Goal: Check status: Check status

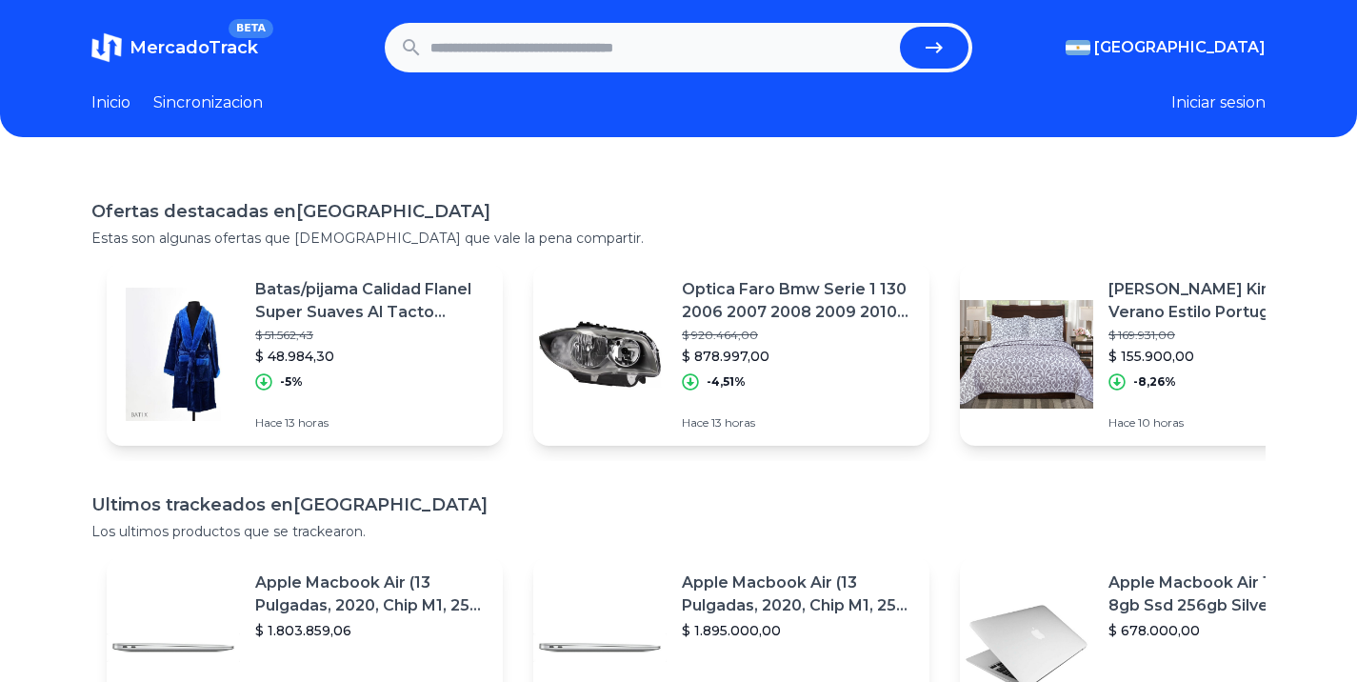
click at [563, 50] on input "text" at bounding box center [662, 48] width 462 height 42
paste input "**********"
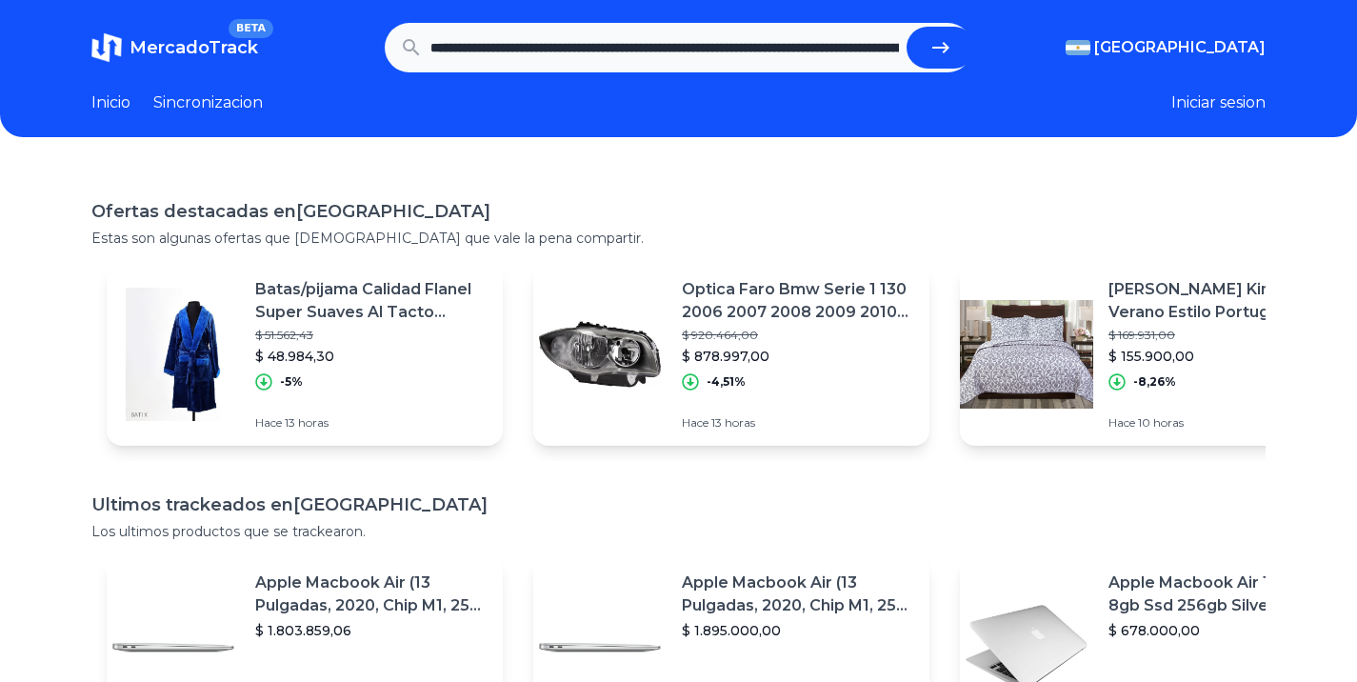
click at [943, 52] on icon "submit" at bounding box center [941, 47] width 23 height 23
type input "**********"
